Goal: Check status: Check status

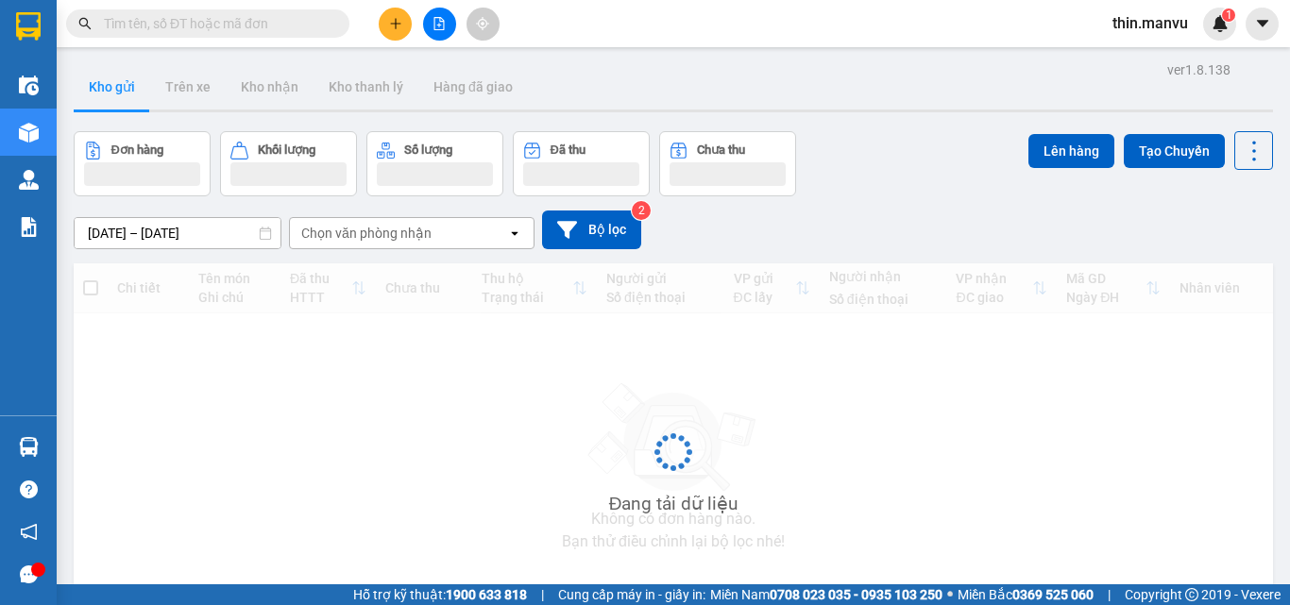
click at [300, 20] on input "text" at bounding box center [215, 23] width 223 height 21
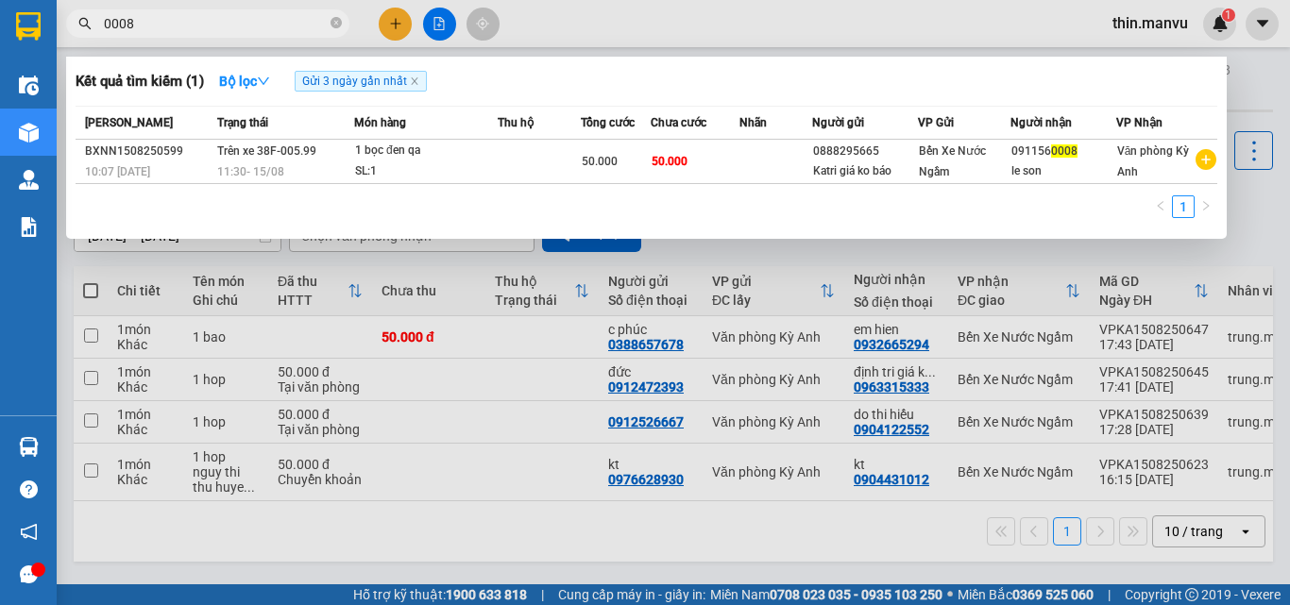
type input "0008"
click at [335, 21] on icon "close-circle" at bounding box center [336, 22] width 11 height 11
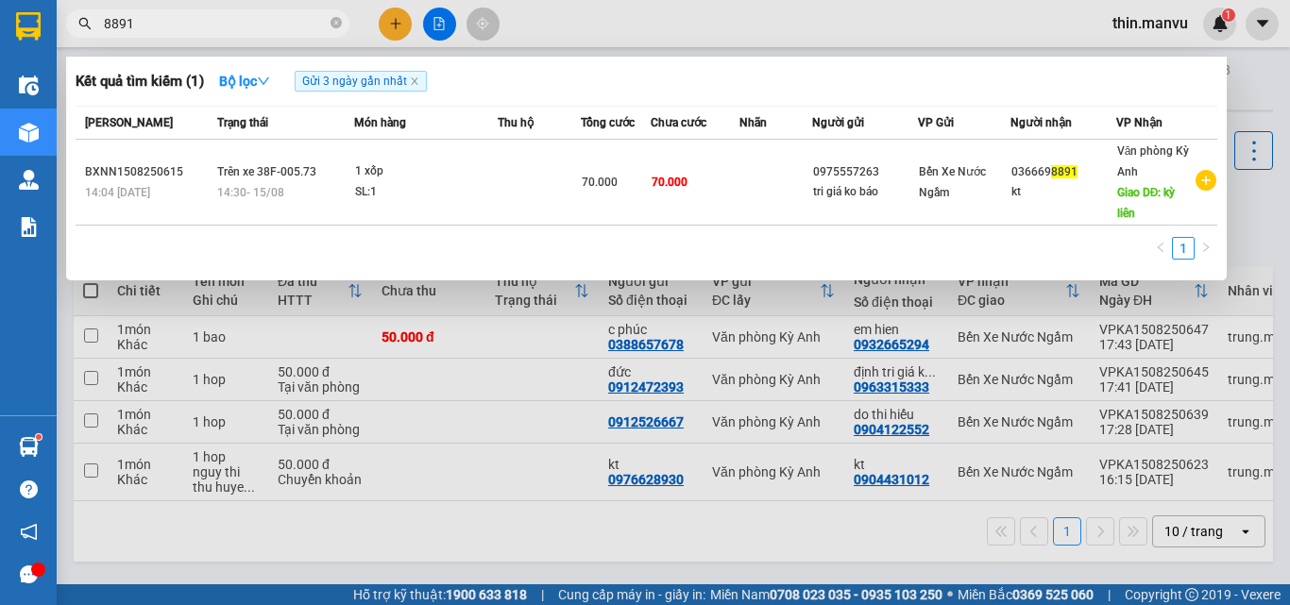
click at [235, 26] on input "8891" at bounding box center [215, 23] width 223 height 21
drag, startPoint x: 235, startPoint y: 26, endPoint x: 56, endPoint y: 18, distance: 179.6
click at [56, 18] on section "Kết quả tìm kiếm ( 1 ) Bộ lọc Gửi 3 ngày gần nhất Mã ĐH Trạng thái Món hàng Thu…" at bounding box center [645, 302] width 1290 height 605
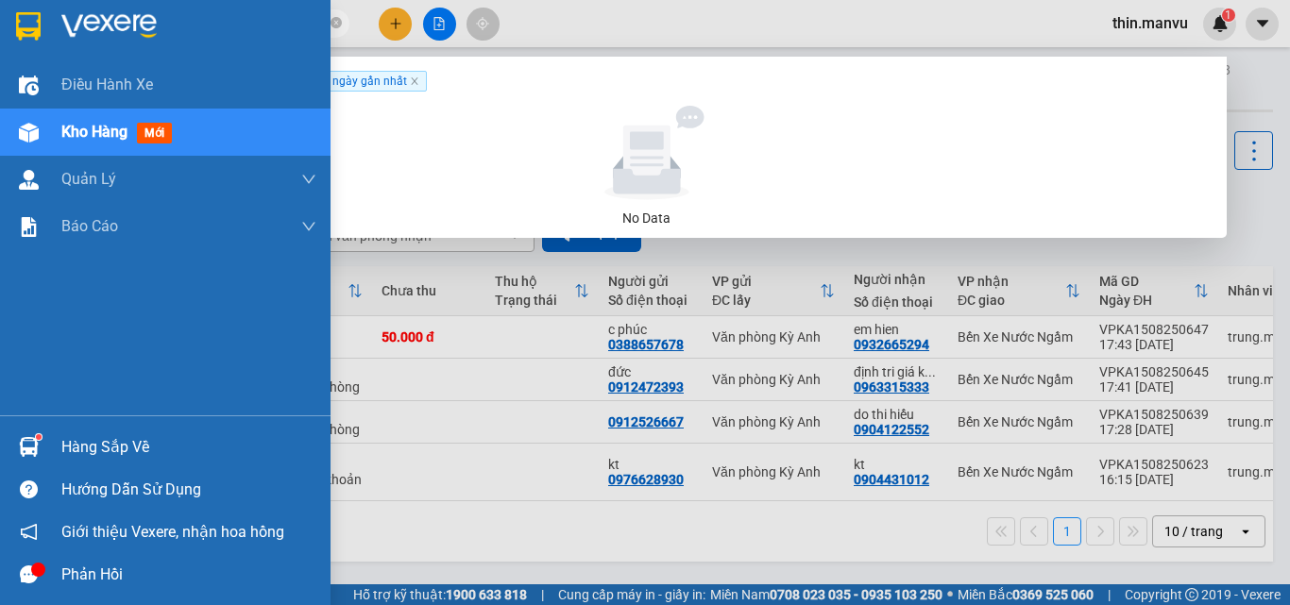
drag, startPoint x: 151, startPoint y: 26, endPoint x: 0, endPoint y: 20, distance: 151.3
click at [0, 20] on section "Kết quả tìm kiếm ( 0 ) Bộ lọc Gửi 3 ngày gần nhất No Data 0192 thin.manvu 1 Điề…" at bounding box center [645, 302] width 1290 height 605
drag, startPoint x: 196, startPoint y: 27, endPoint x: 34, endPoint y: 27, distance: 161.5
click at [34, 27] on section "Kết quả tìm kiếm ( 0 ) Bộ lọc Gửi 3 ngày gần nhất No Data 0192 thin.manvu 1 Điề…" at bounding box center [645, 302] width 1290 height 605
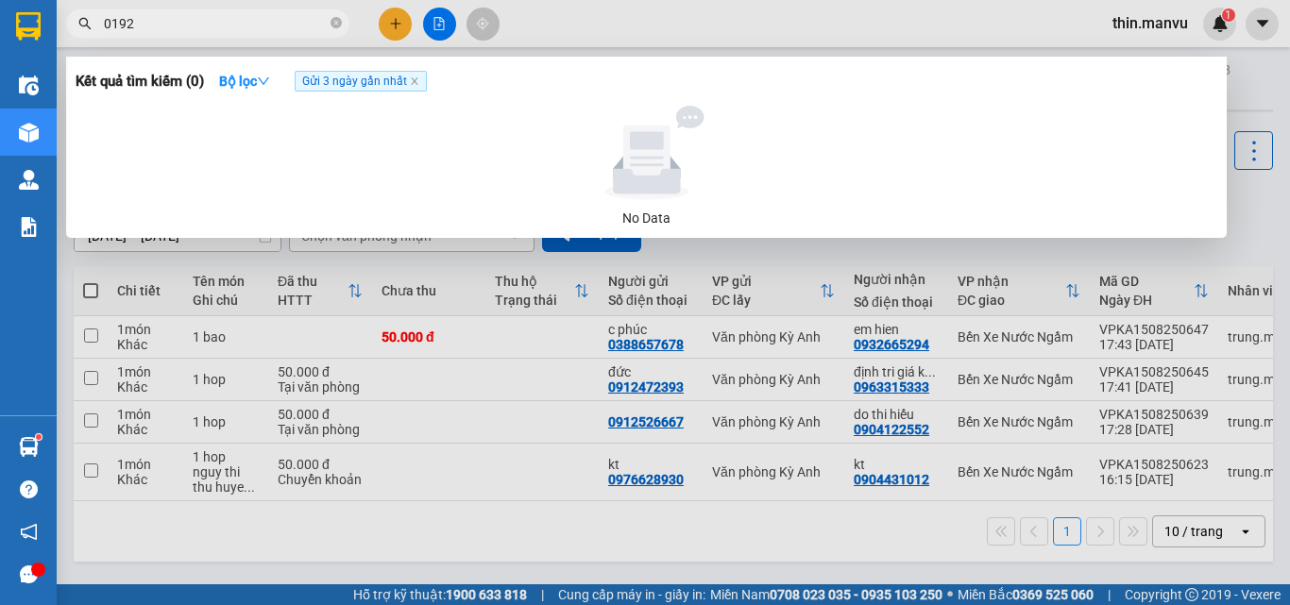
type input "0192"
